Goal: Information Seeking & Learning: Learn about a topic

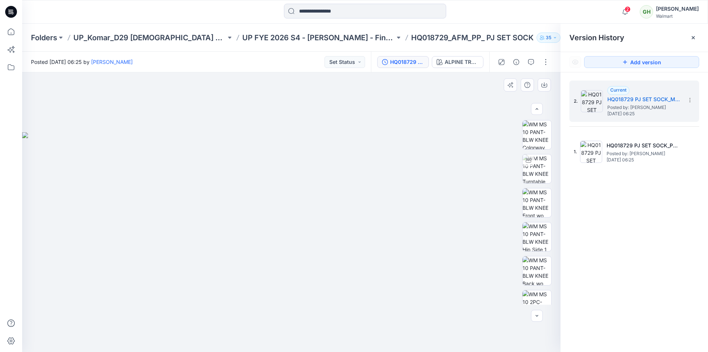
scroll to position [472, 0]
click at [537, 202] on img at bounding box center [537, 205] width 29 height 15
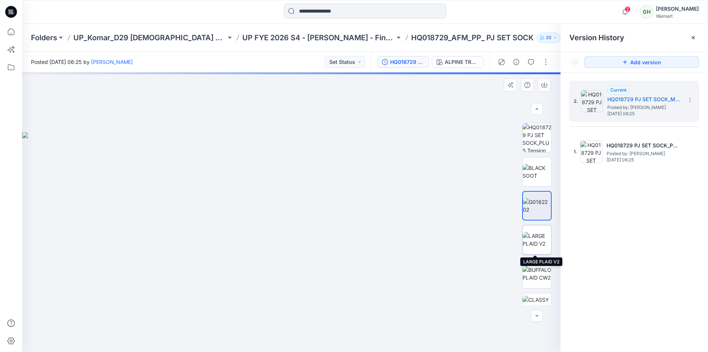
click at [538, 240] on img at bounding box center [537, 239] width 29 height 15
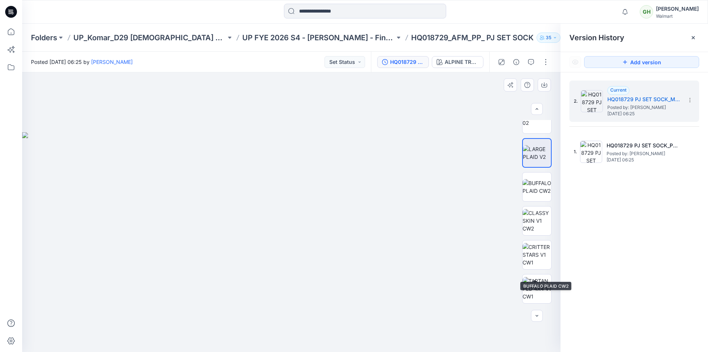
scroll to position [694, 0]
click at [530, 251] on img at bounding box center [537, 255] width 29 height 15
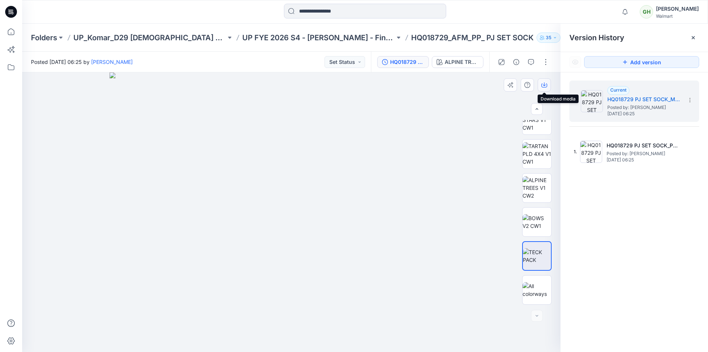
click at [542, 84] on icon "button" at bounding box center [545, 85] width 6 height 6
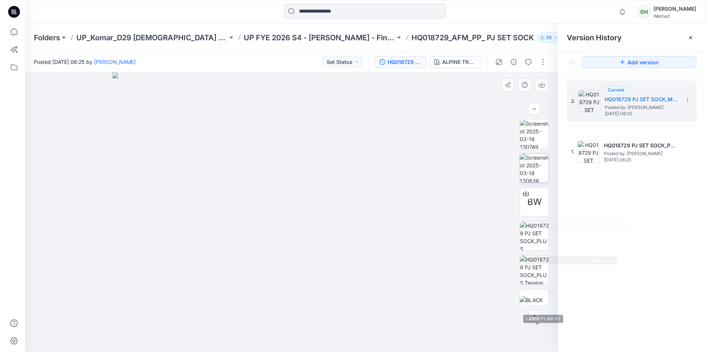
scroll to position [325, 0]
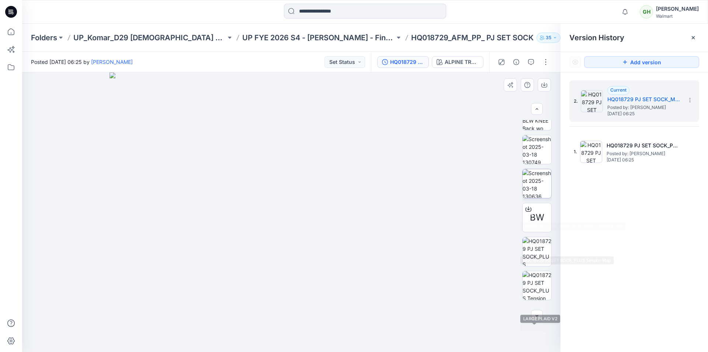
click at [536, 189] on img at bounding box center [537, 183] width 29 height 29
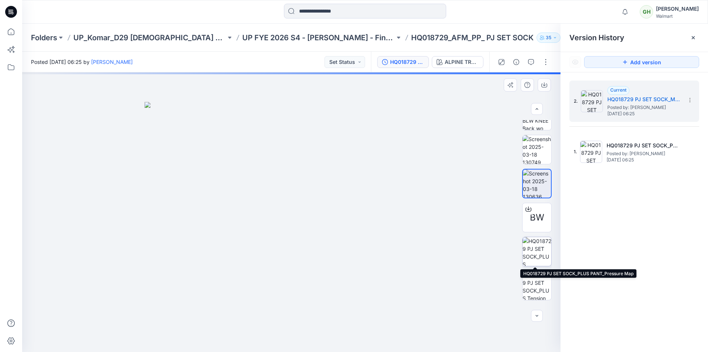
drag, startPoint x: 532, startPoint y: 245, endPoint x: 534, endPoint y: 250, distance: 5.4
click at [532, 244] on img at bounding box center [537, 251] width 29 height 29
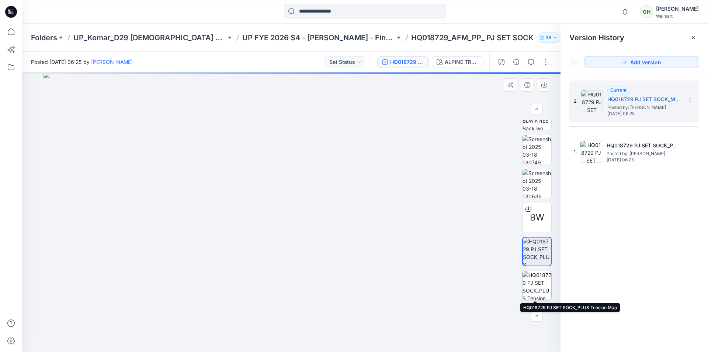
click at [542, 281] on img at bounding box center [537, 285] width 29 height 29
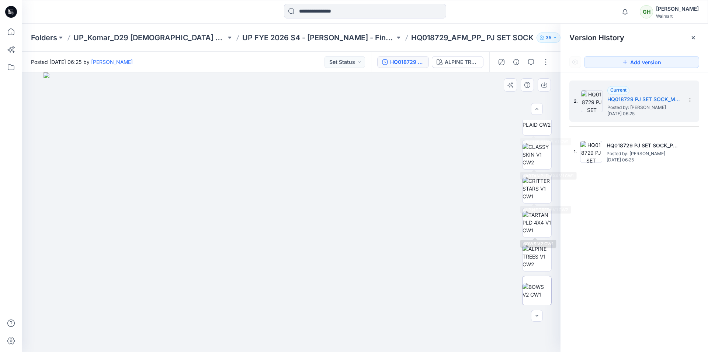
scroll to position [694, 0]
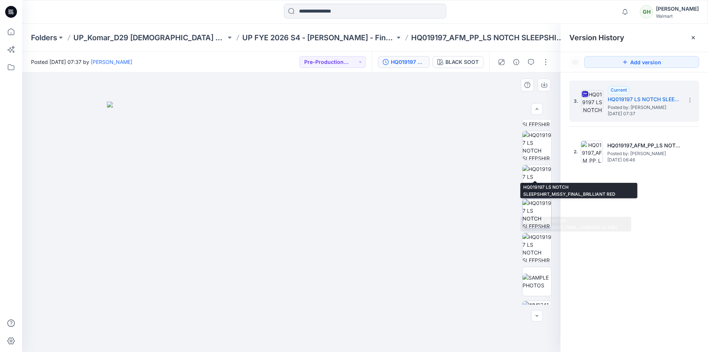
scroll to position [332, 0]
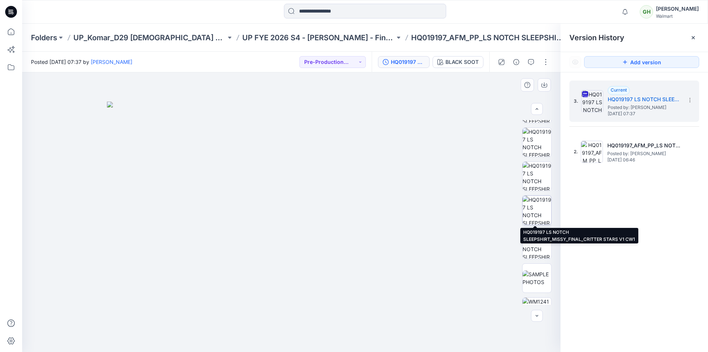
click at [537, 201] on img at bounding box center [537, 210] width 29 height 29
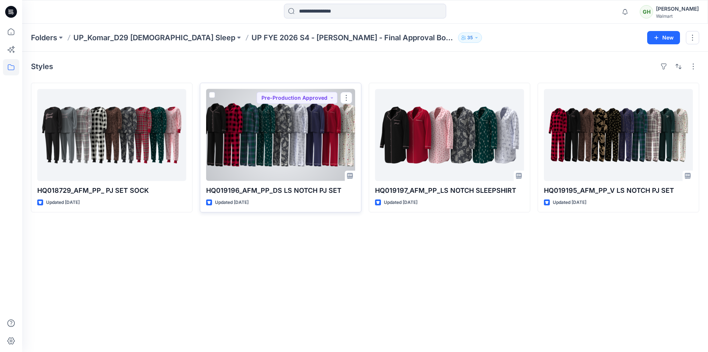
drag, startPoint x: 0, startPoint y: 0, endPoint x: 269, endPoint y: 204, distance: 337.7
click at [265, 245] on div "Styles HQ018729_AFM_PP_ PJ SET SOCK Updated [DATE] HQ019196_AFM_PP_DS LS NOTCH …" at bounding box center [365, 202] width 686 height 300
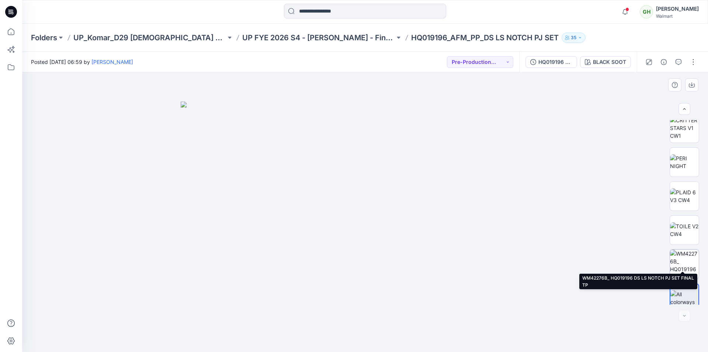
scroll to position [762, 0]
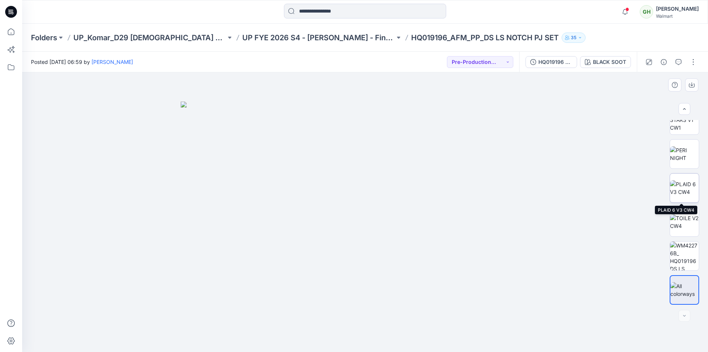
click at [683, 187] on img at bounding box center [684, 187] width 29 height 15
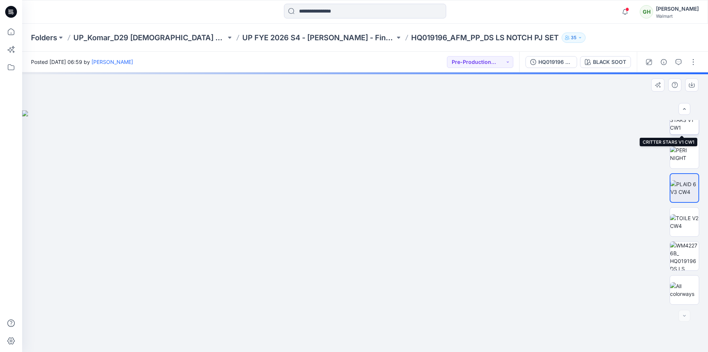
click at [687, 127] on img at bounding box center [684, 119] width 29 height 23
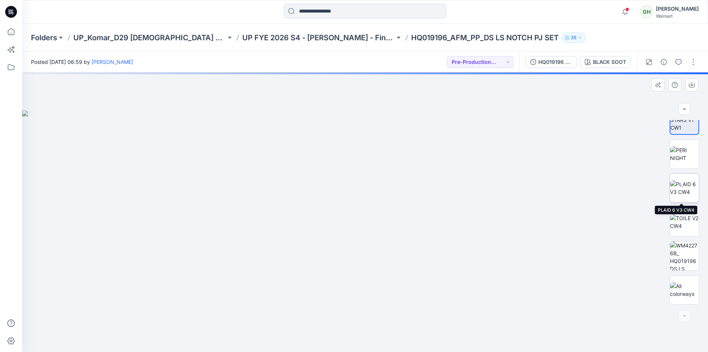
click at [685, 191] on img at bounding box center [684, 187] width 29 height 15
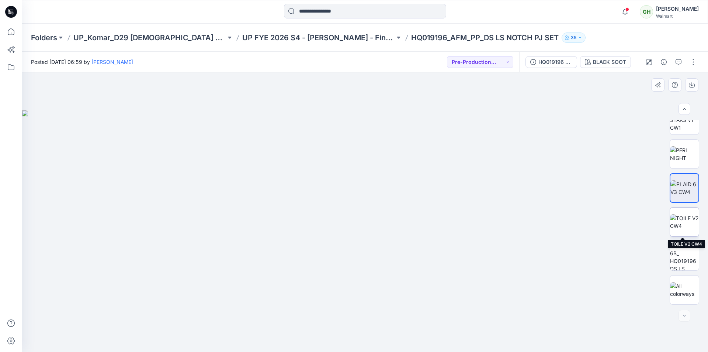
click at [680, 224] on img at bounding box center [684, 221] width 29 height 15
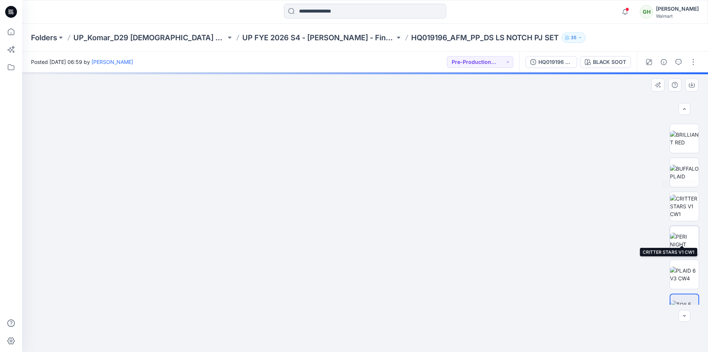
scroll to position [651, 0]
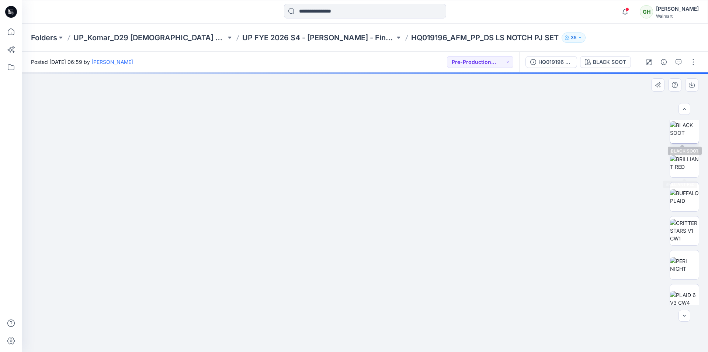
click at [686, 137] on img at bounding box center [684, 128] width 29 height 15
